Goal: Navigation & Orientation: Find specific page/section

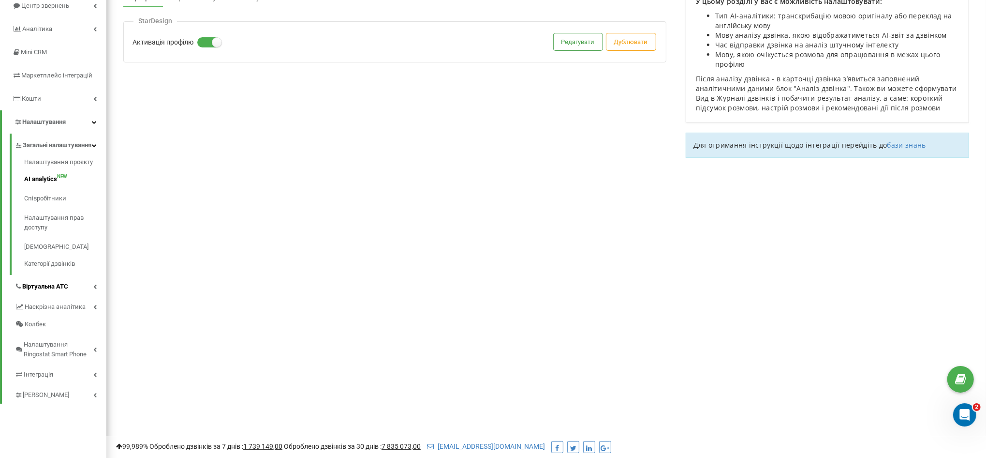
scroll to position [122, 0]
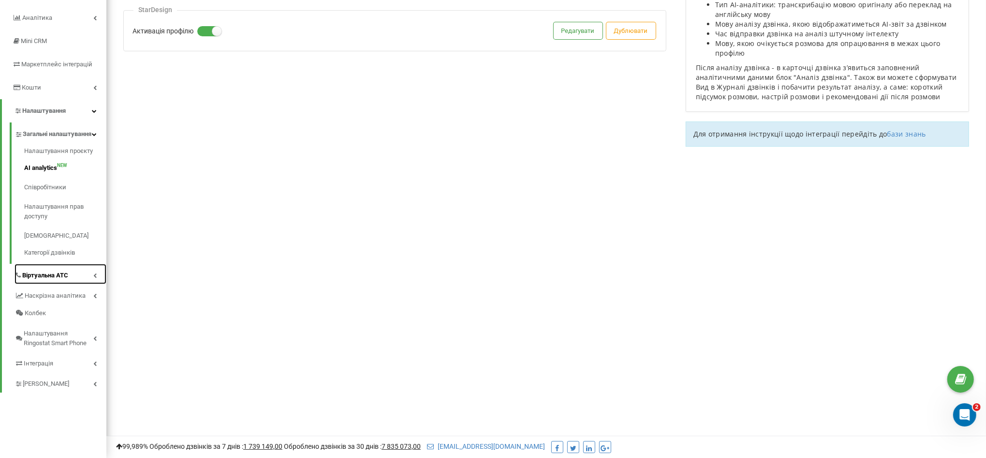
click at [69, 284] on link "Віртуальна АТС" at bounding box center [61, 274] width 92 height 20
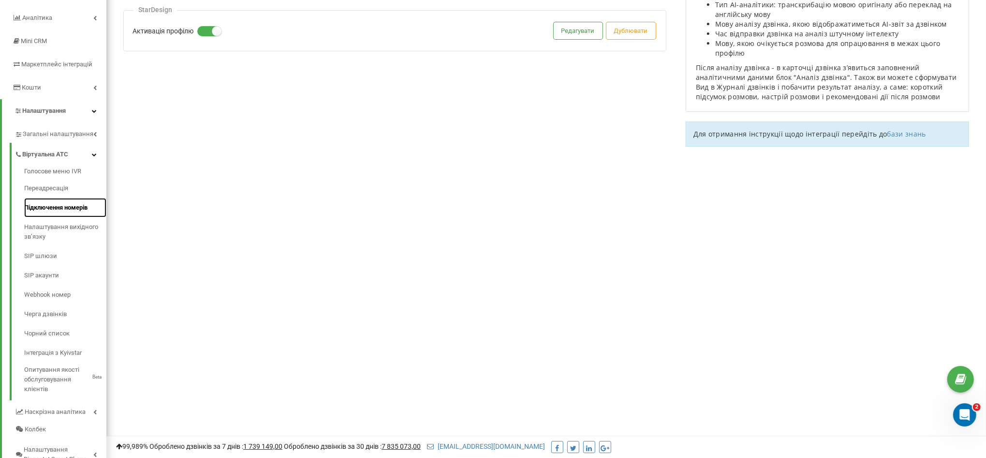
click at [57, 206] on link "Підключення номерів" at bounding box center [65, 207] width 82 height 19
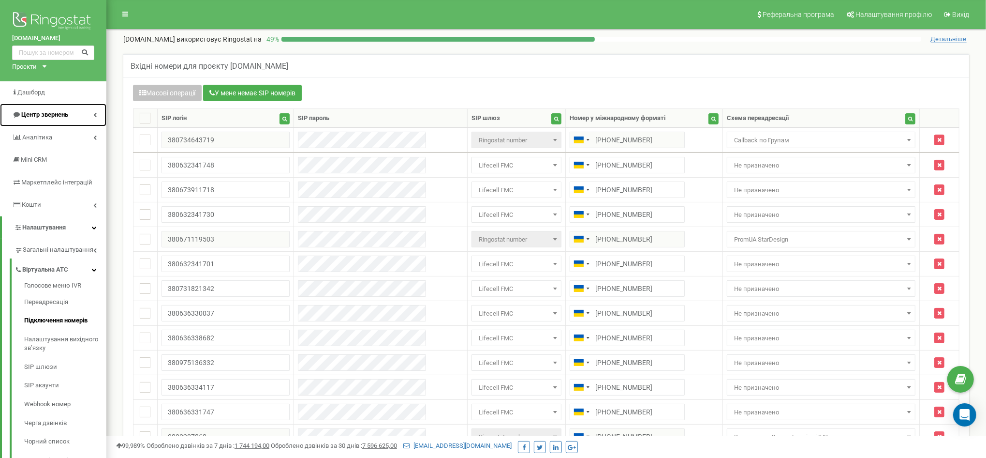
click at [42, 118] on span "Центр звернень" at bounding box center [44, 114] width 47 height 7
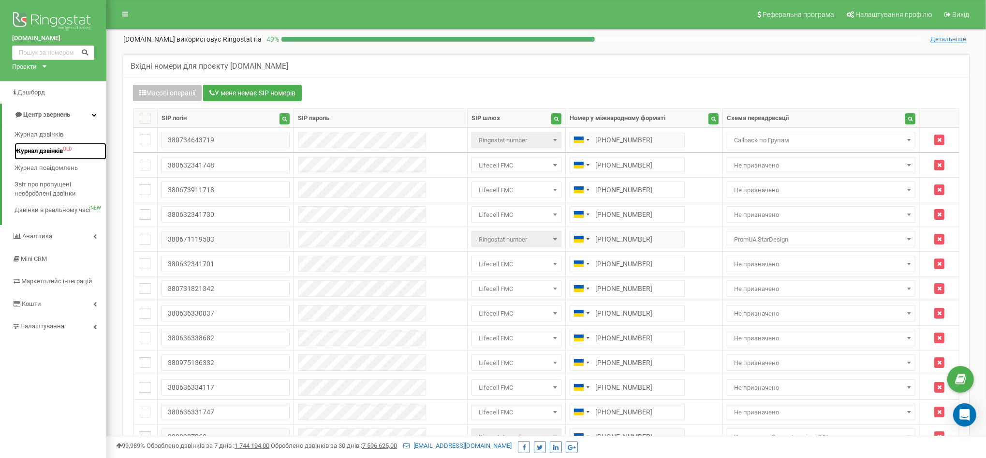
click at [51, 144] on link "Журнал дзвінків OLD" at bounding box center [61, 151] width 92 height 17
click at [51, 133] on span "Журнал дзвінків" at bounding box center [39, 134] width 48 height 9
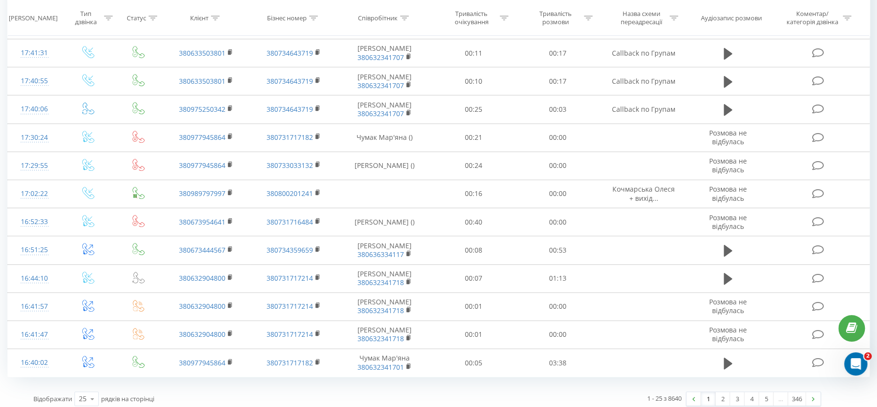
scroll to position [491, 0]
